Goal: Navigation & Orientation: Find specific page/section

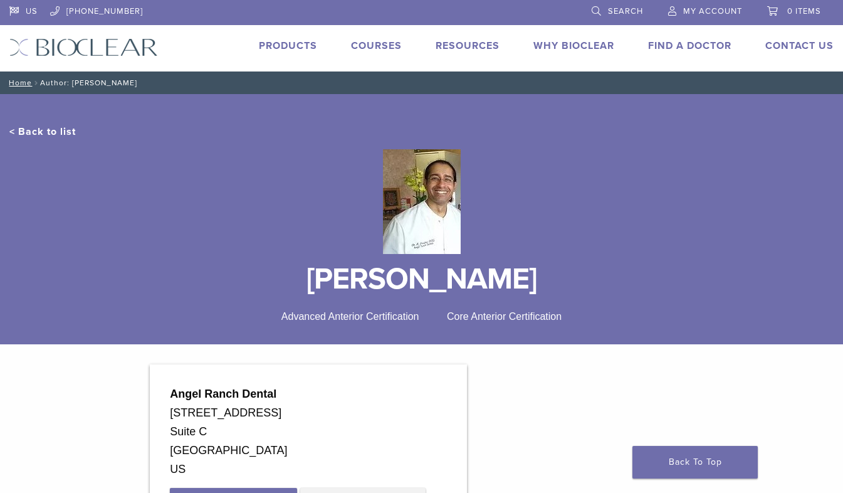
click at [299, 41] on link "Products" at bounding box center [288, 46] width 58 height 13
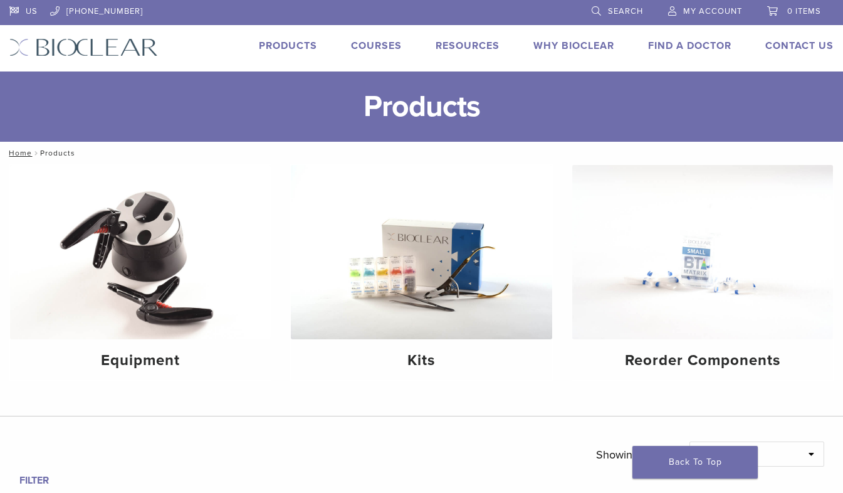
click at [559, 38] on li "Why Bioclear" at bounding box center [574, 45] width 81 height 15
click at [559, 41] on link "Why Bioclear" at bounding box center [574, 46] width 81 height 13
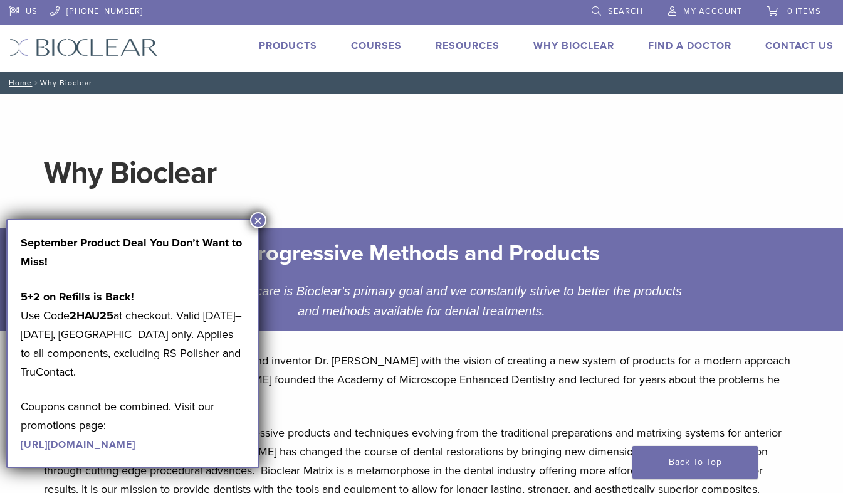
click at [258, 221] on button "×" at bounding box center [258, 220] width 16 height 16
